Goal: Find specific page/section: Find specific page/section

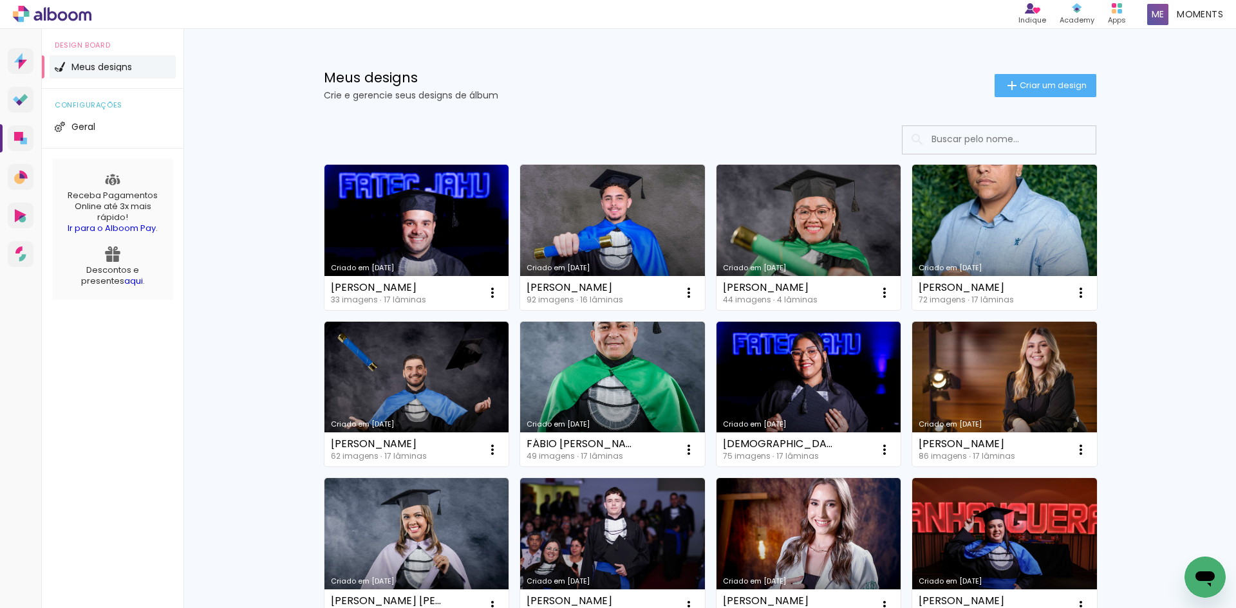
click at [957, 133] on input at bounding box center [1016, 139] width 183 height 26
paste input "ALEF RONALDO REIS"
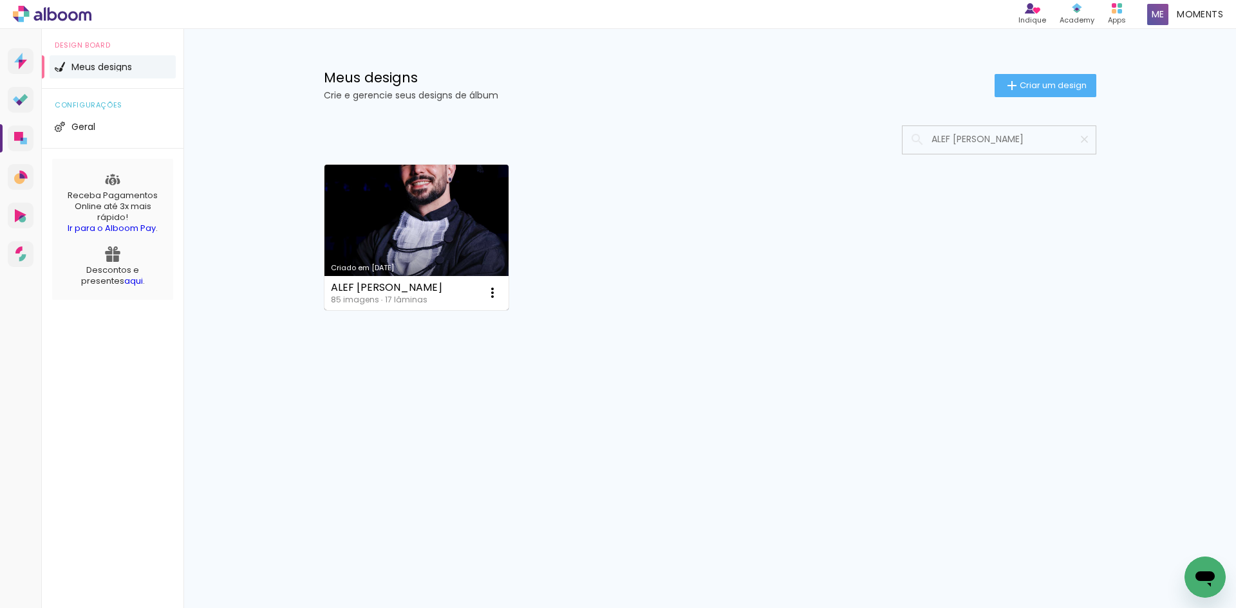
type input "ALEF RONALDO REIS"
type paper-input "ALEF RONALDO REIS"
click at [455, 210] on link "Criado em 26/09/25" at bounding box center [416, 237] width 185 height 145
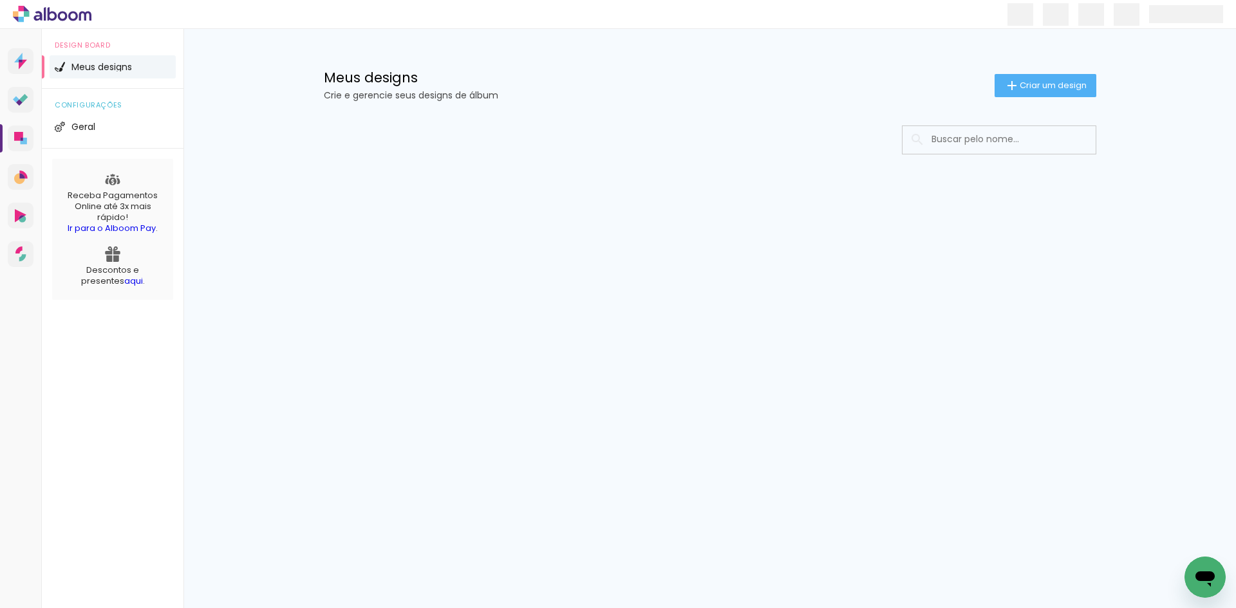
click at [1020, 136] on input at bounding box center [1016, 139] width 183 height 26
paste paper-input "MARIA JULIA DA SILVA BOTACCINI"
type input "MARIA JULIA DA SILVA BOTACCINI"
type paper-input "MARIA JULIA DA SILVA BOTACCINI"
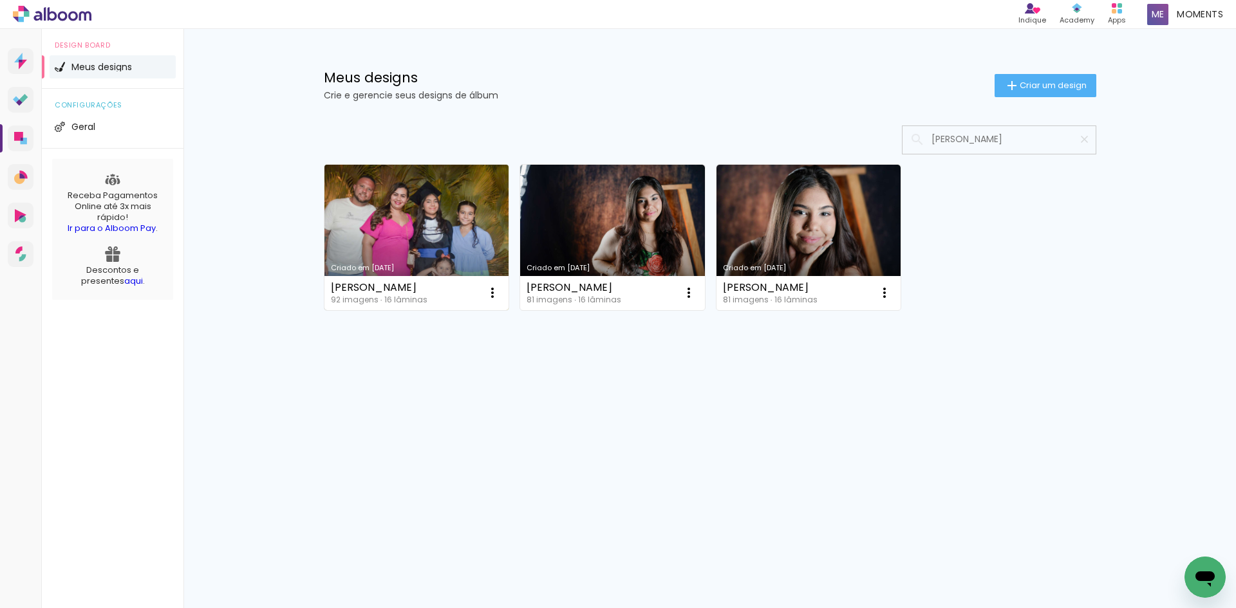
click at [402, 227] on link "Criado em 25/09/25" at bounding box center [416, 237] width 185 height 145
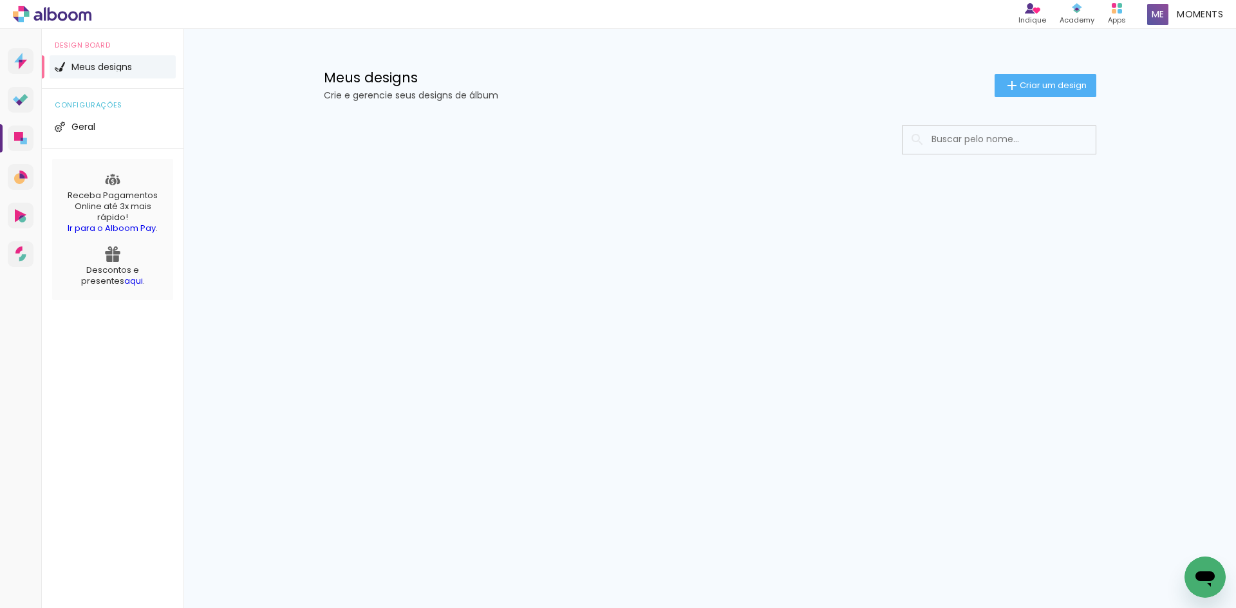
click at [994, 140] on input at bounding box center [1016, 139] width 183 height 26
type input "[PERSON_NAME]"
type paper-input "[PERSON_NAME]"
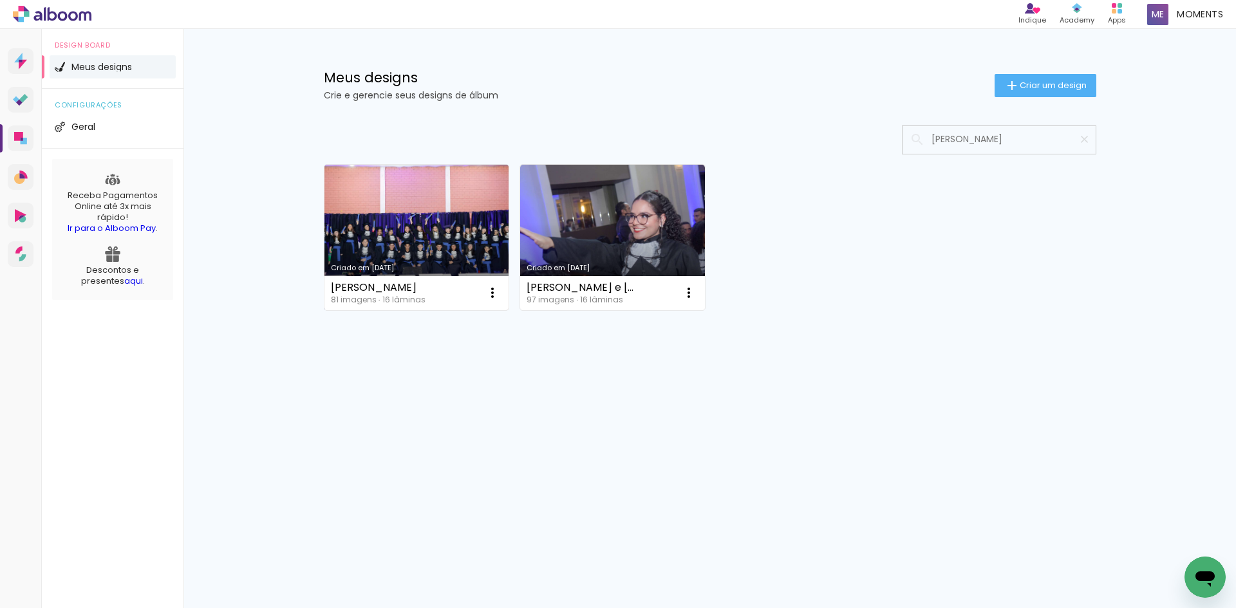
click at [455, 228] on link "Criado em 15/08/25" at bounding box center [416, 237] width 185 height 145
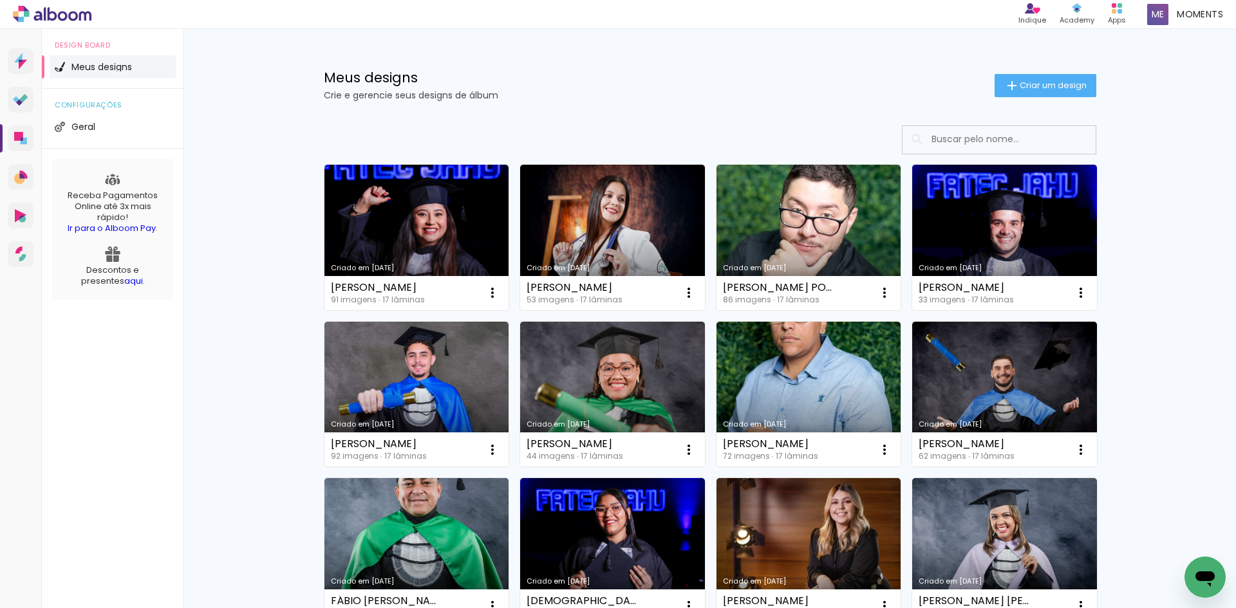
click at [954, 133] on input at bounding box center [1016, 139] width 183 height 26
paste input "DIOGO DANIEL DE SOUZA"
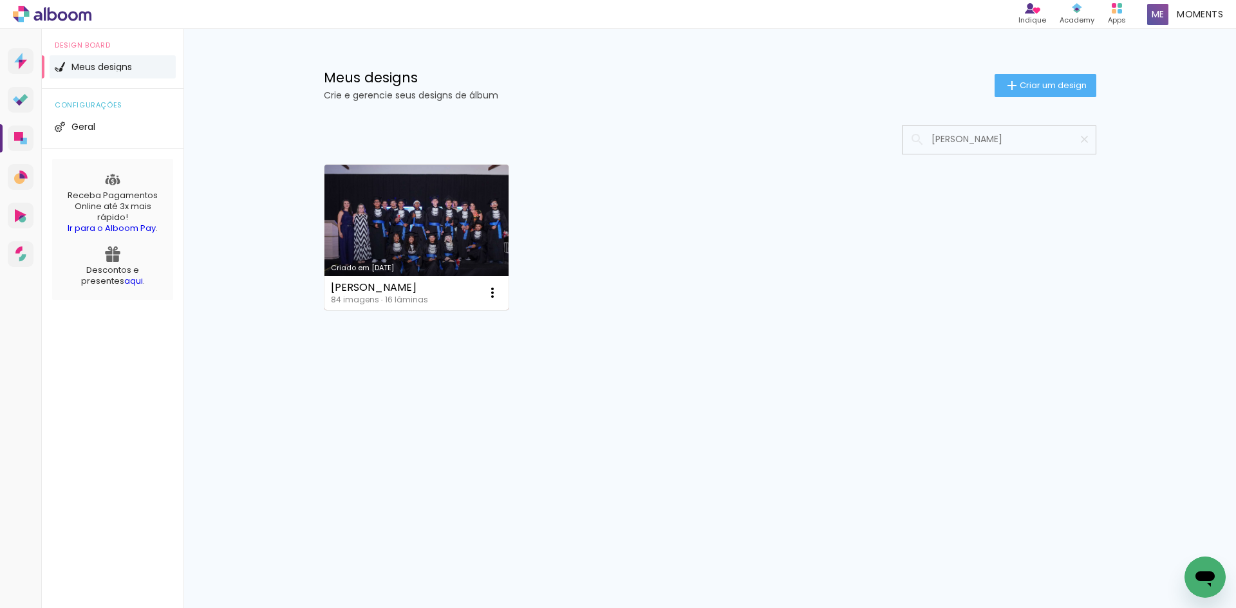
type input "DIOGO DANIEL DE SOUZA"
type paper-input "DIOGO DANIEL DE SOUZA"
click at [455, 205] on link "Criado em 07/02/25" at bounding box center [416, 237] width 185 height 145
